Goal: Information Seeking & Learning: Learn about a topic

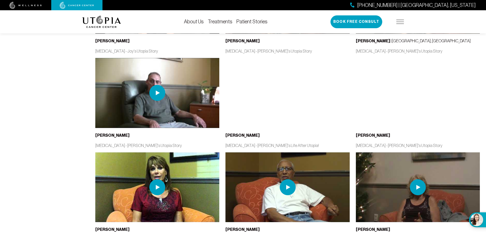
click at [482, 86] on div "[PERSON_NAME] [MEDICAL_DATA] - [PERSON_NAME]'s Utopia Story" at bounding box center [418, 105] width 130 height 94
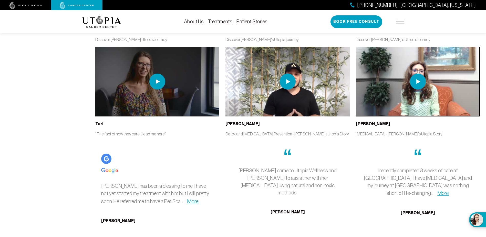
scroll to position [1364, 0]
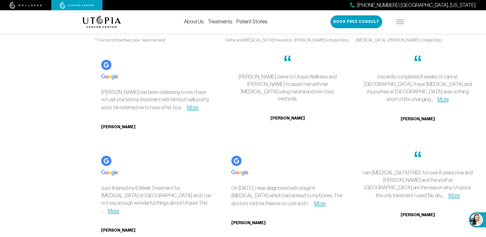
scroll to position [1467, 0]
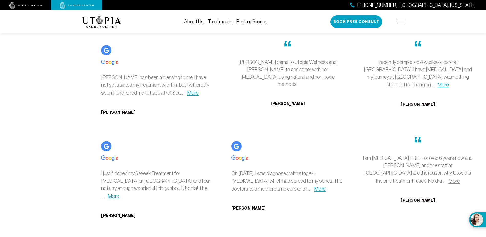
click at [460, 178] on link "More" at bounding box center [455, 181] width 12 height 6
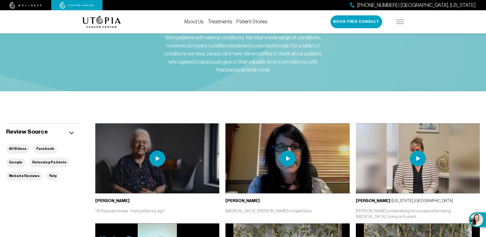
scroll to position [51, 0]
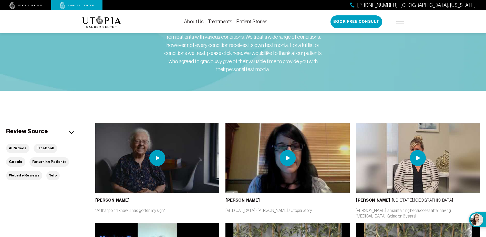
click at [29, 160] on button "Returning Patients" at bounding box center [49, 161] width 40 height 9
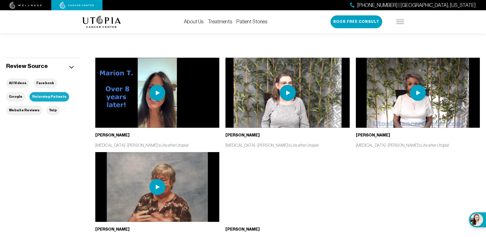
scroll to position [119, 0]
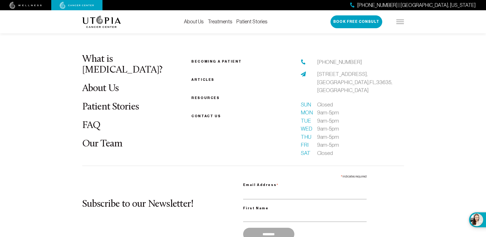
scroll to position [548, 0]
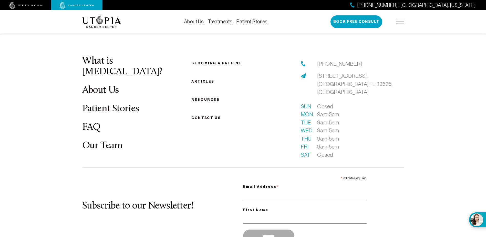
click at [225, 62] on link "Becoming a patient" at bounding box center [217, 63] width 51 height 4
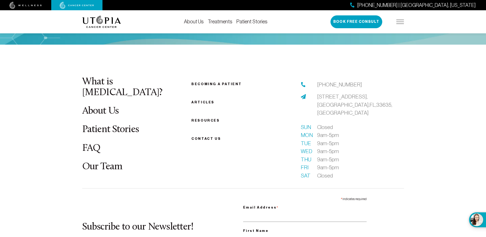
scroll to position [718, 0]
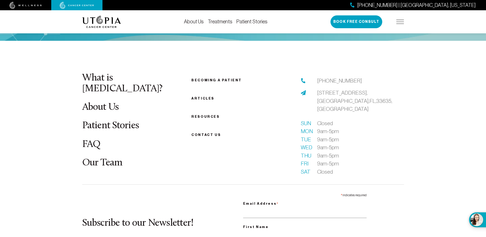
click at [348, 94] on span "[STREET_ADDRESS]" at bounding box center [354, 101] width 75 height 22
